Goal: Learn about a topic

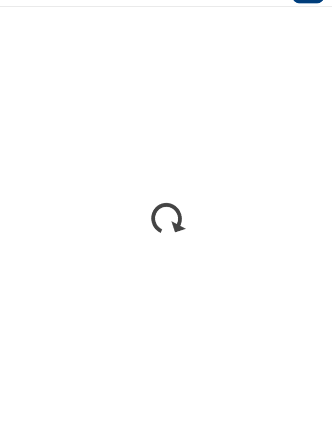
scroll to position [2544, 5]
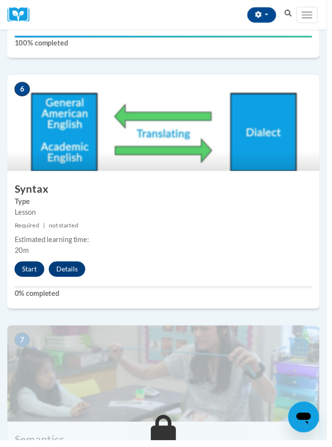
click at [19, 269] on button "Start" at bounding box center [30, 274] width 30 height 16
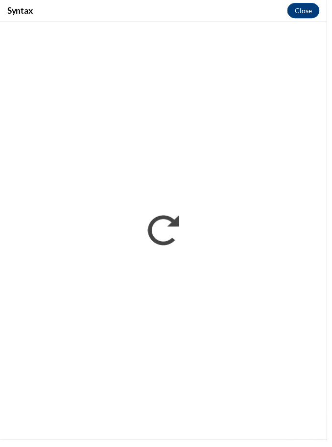
scroll to position [1248, 0]
click at [62, 7] on div "Syntax Close" at bounding box center [166, 11] width 332 height 22
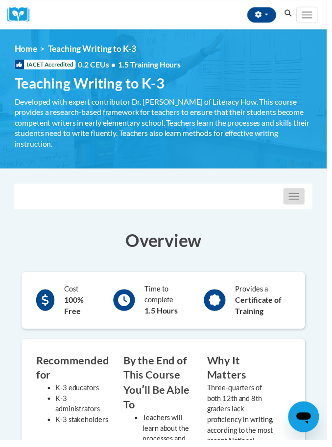
click at [293, 204] on button "Toggle navigation" at bounding box center [299, 199] width 22 height 17
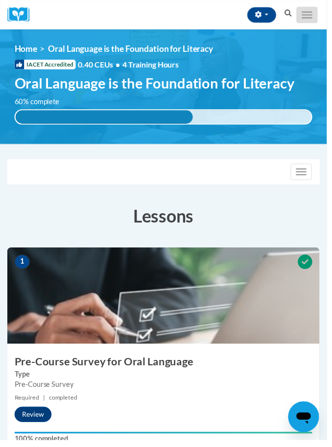
click at [312, 7] on button "Toggle navigation" at bounding box center [312, 15] width 22 height 17
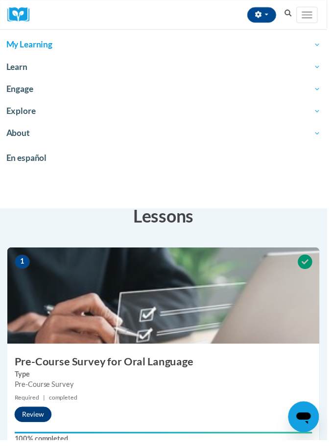
click at [285, 38] on link "My Learning" at bounding box center [166, 45] width 332 height 23
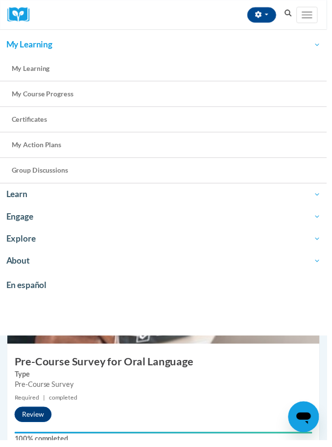
click at [41, 56] on link "My Learning" at bounding box center [166, 45] width 332 height 23
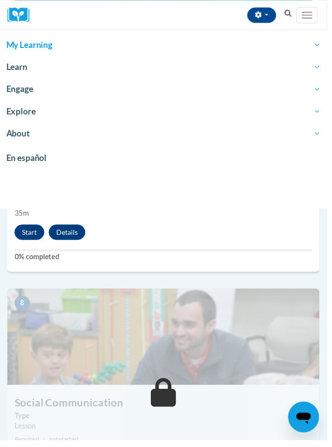
scroll to position [1706, 0]
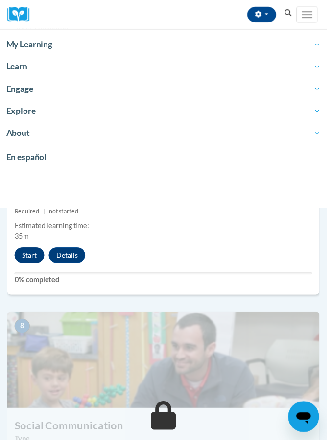
click at [23, 263] on button "Start" at bounding box center [30, 260] width 30 height 16
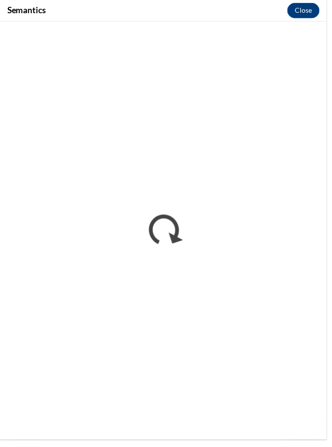
scroll to position [1927, 0]
